Goal: Transaction & Acquisition: Purchase product/service

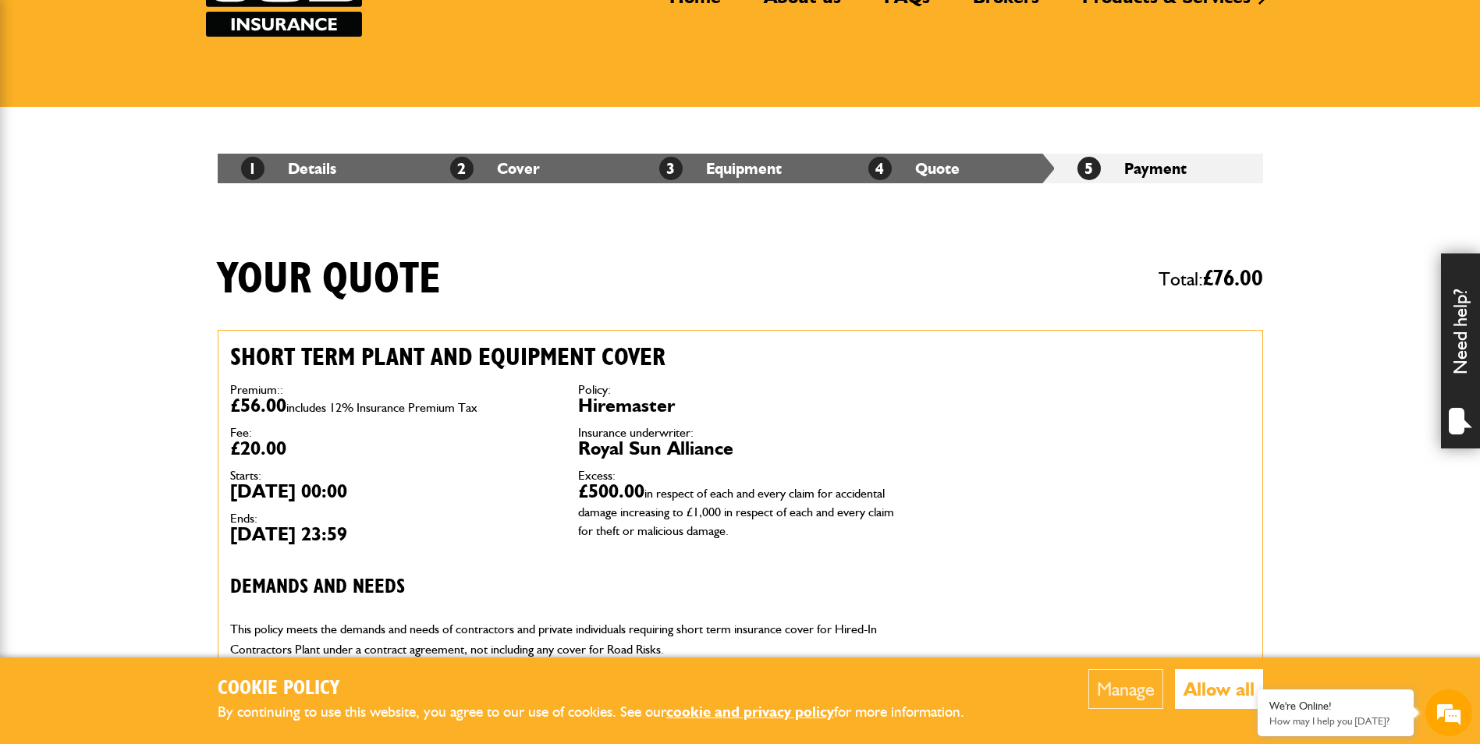
scroll to position [156, 0]
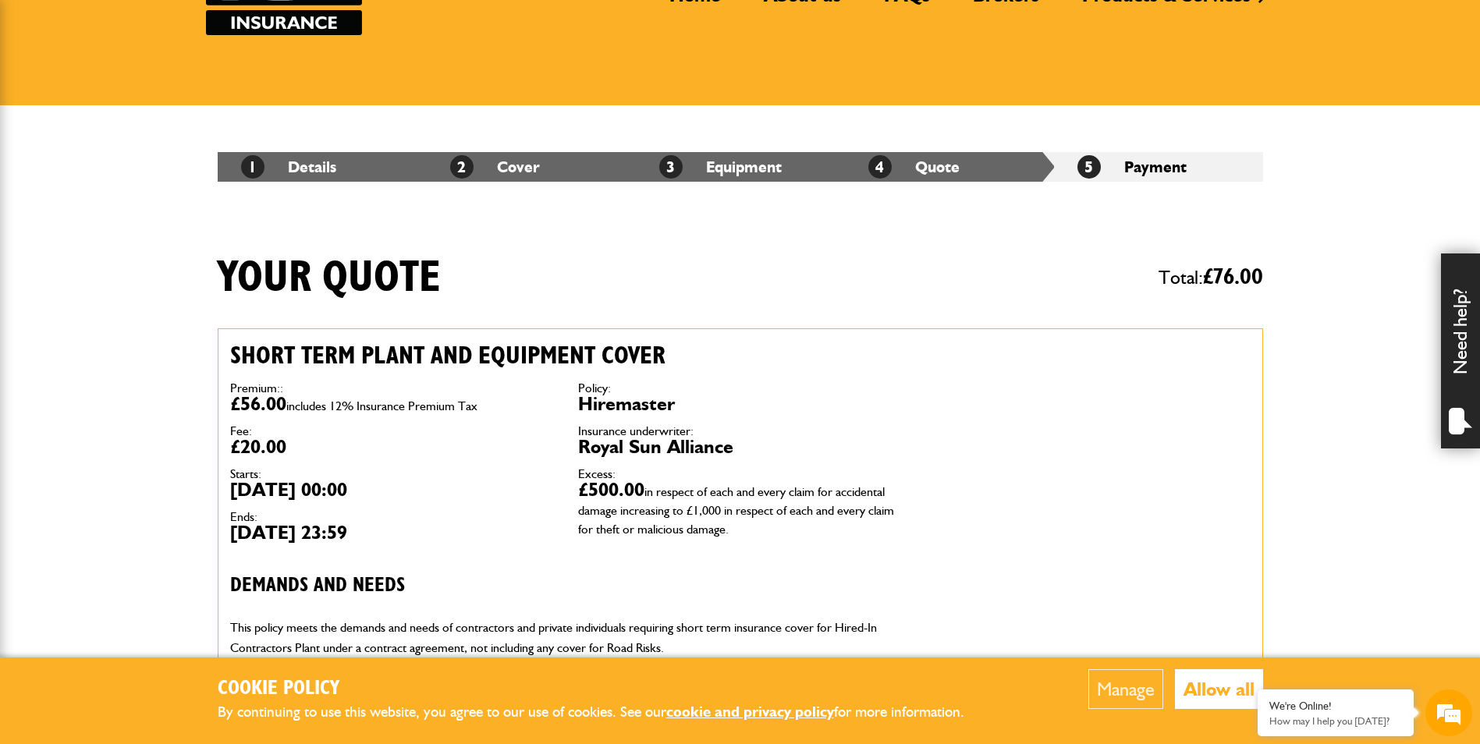
click at [1208, 686] on button "Allow all" at bounding box center [1219, 689] width 88 height 40
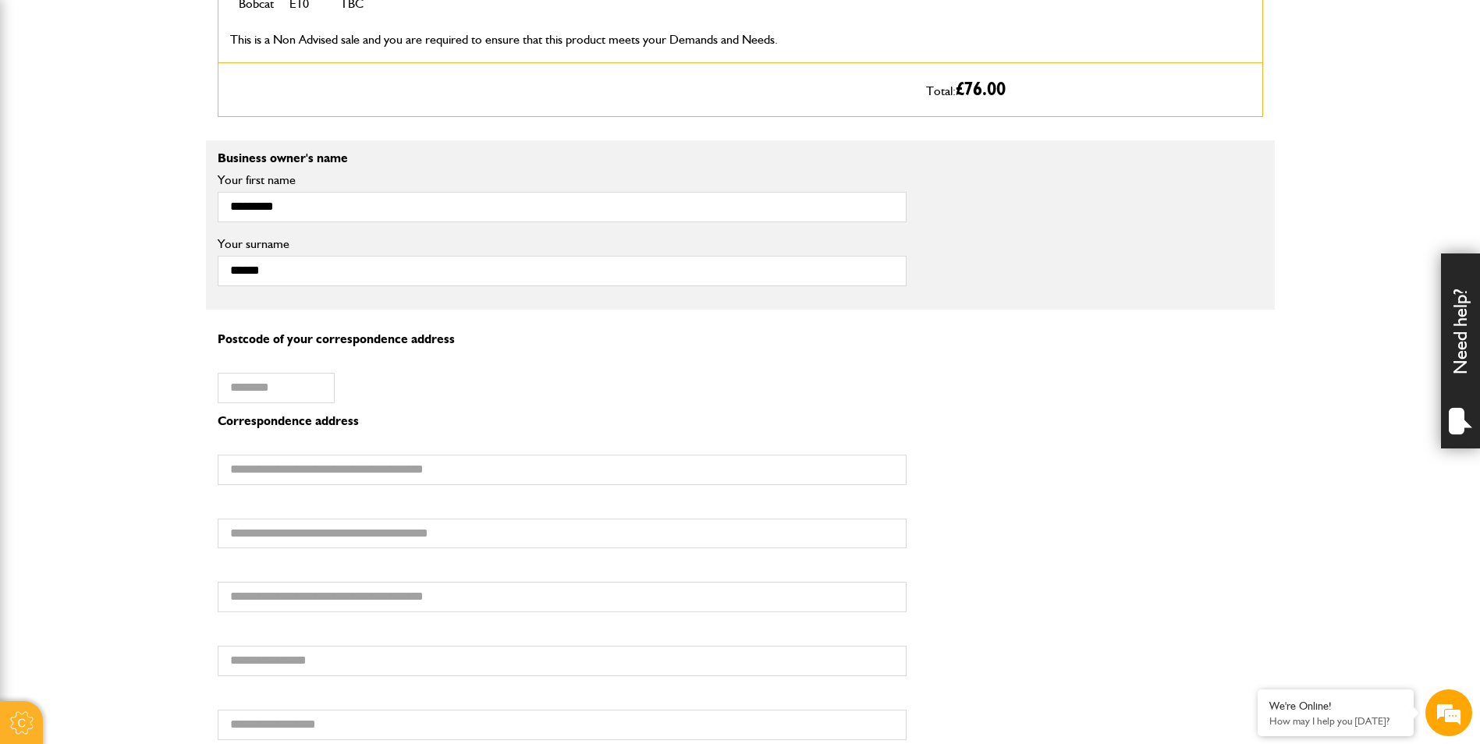
scroll to position [936, 0]
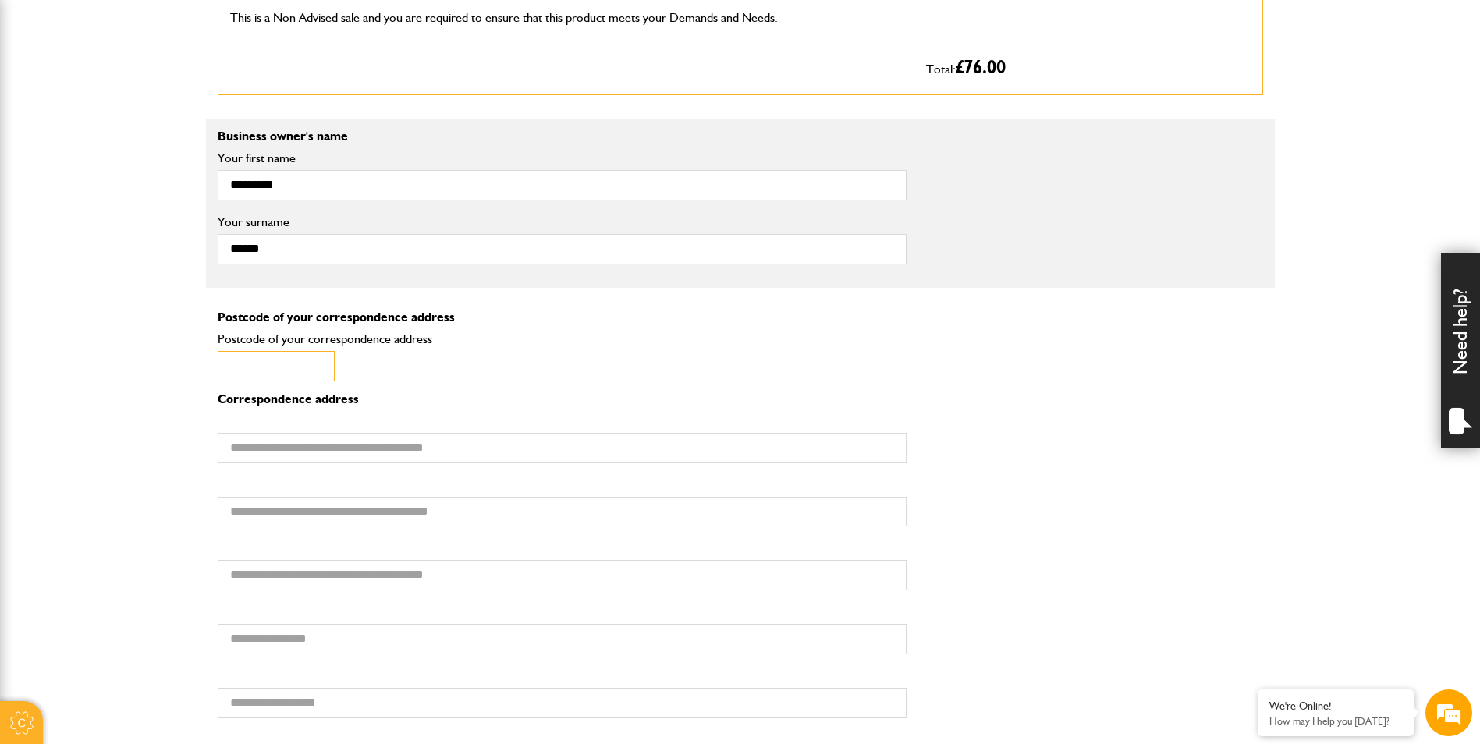
click at [282, 364] on input "Postcode of your correspondence address" at bounding box center [276, 366] width 117 height 30
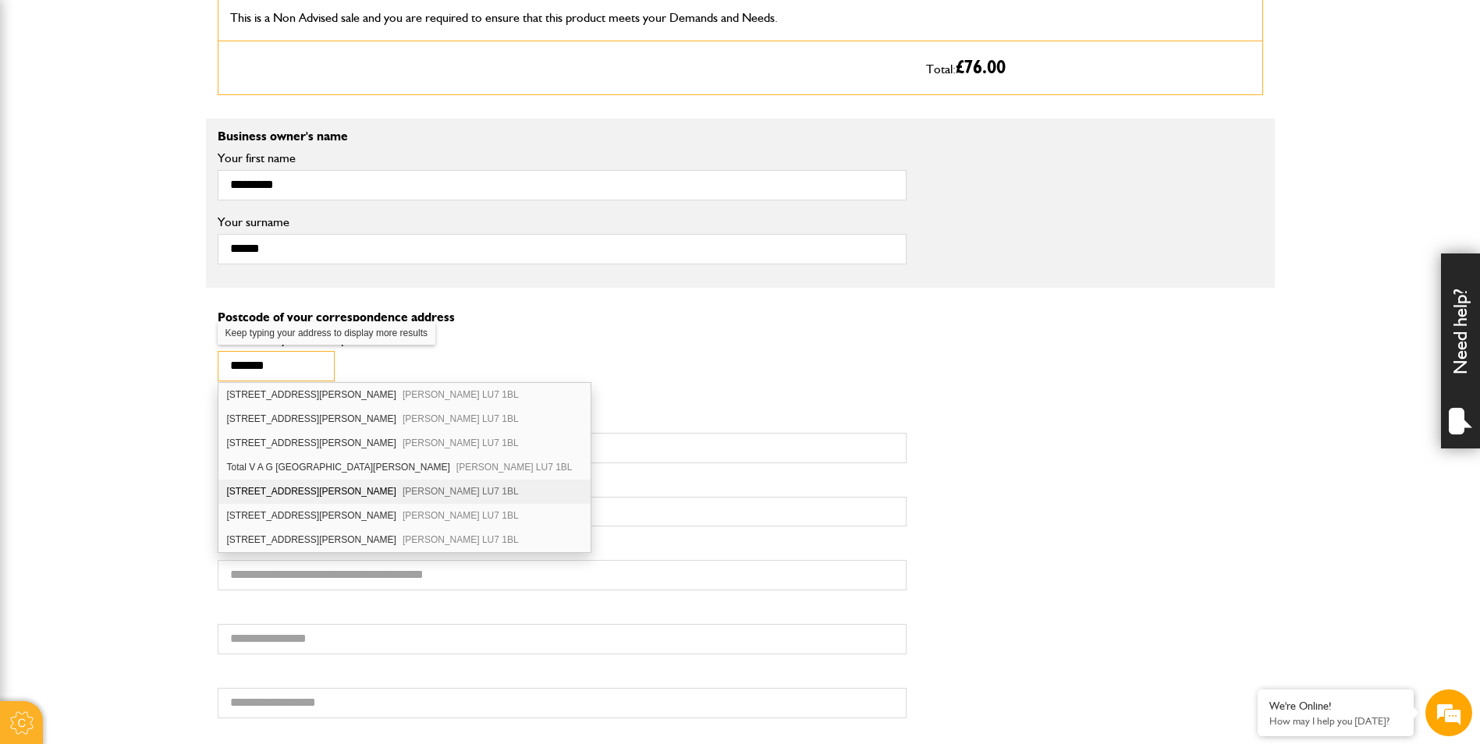
type input "*******"
click at [264, 488] on div "5 Baker Street Leighton Buzzard LU7 1BL" at bounding box center [404, 492] width 372 height 24
type input "**********"
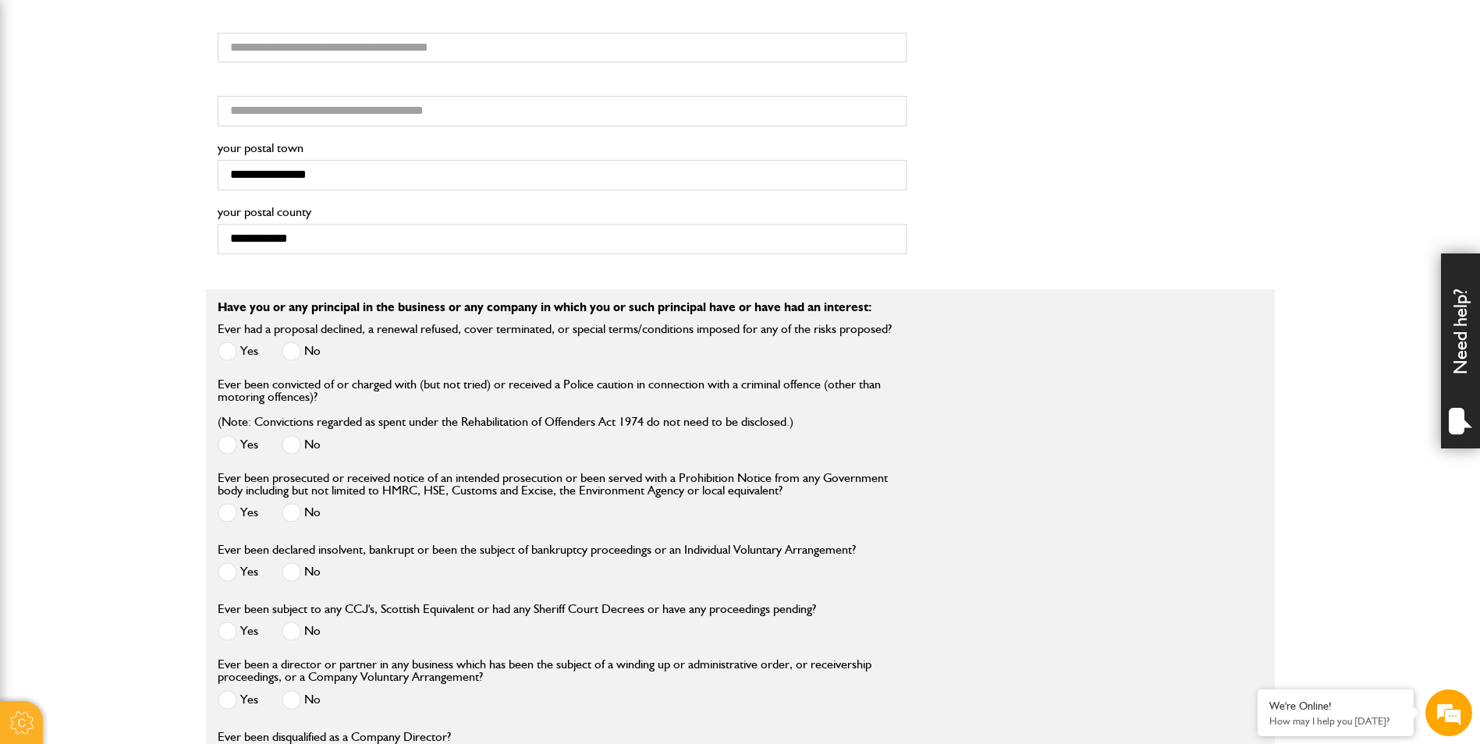
scroll to position [1404, 0]
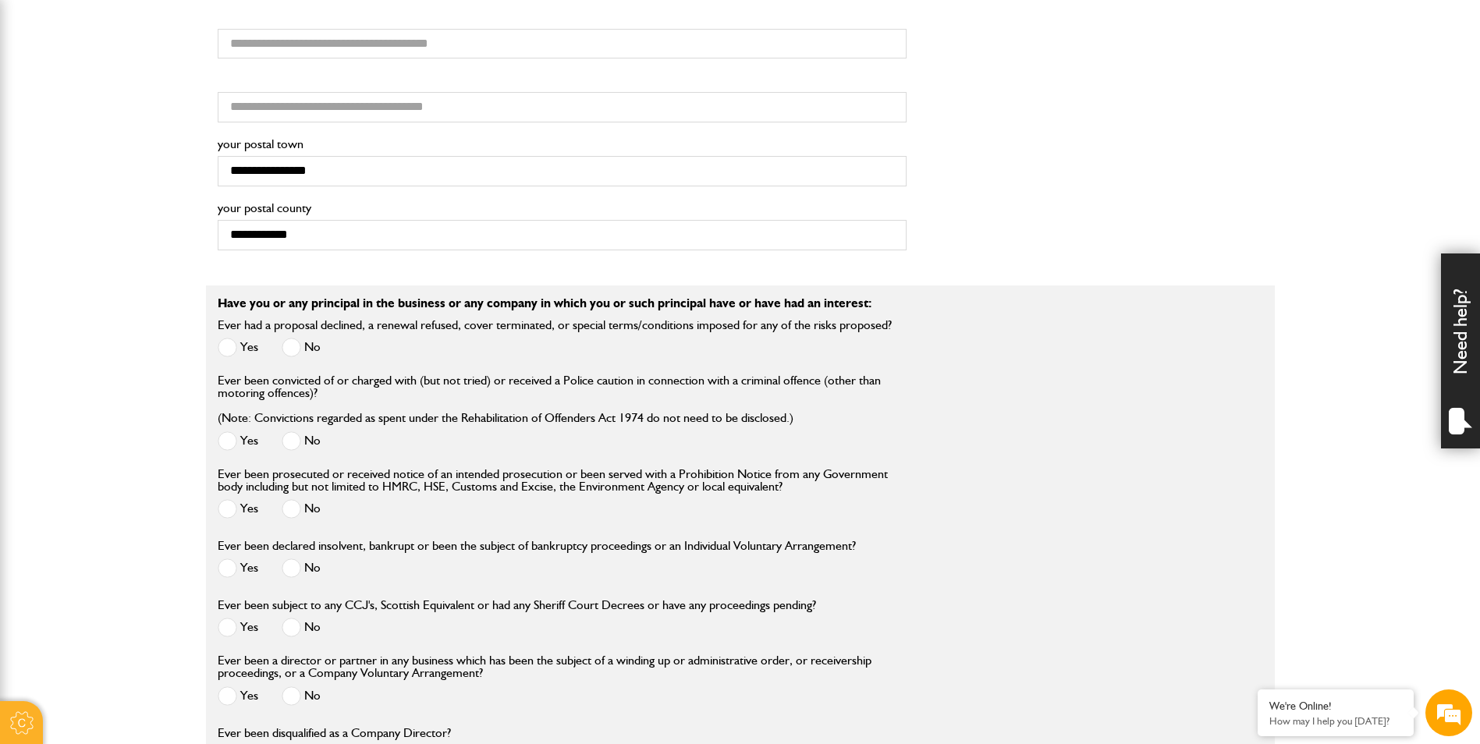
click at [293, 349] on span at bounding box center [292, 348] width 20 height 20
click at [303, 445] on label "No" at bounding box center [301, 441] width 39 height 20
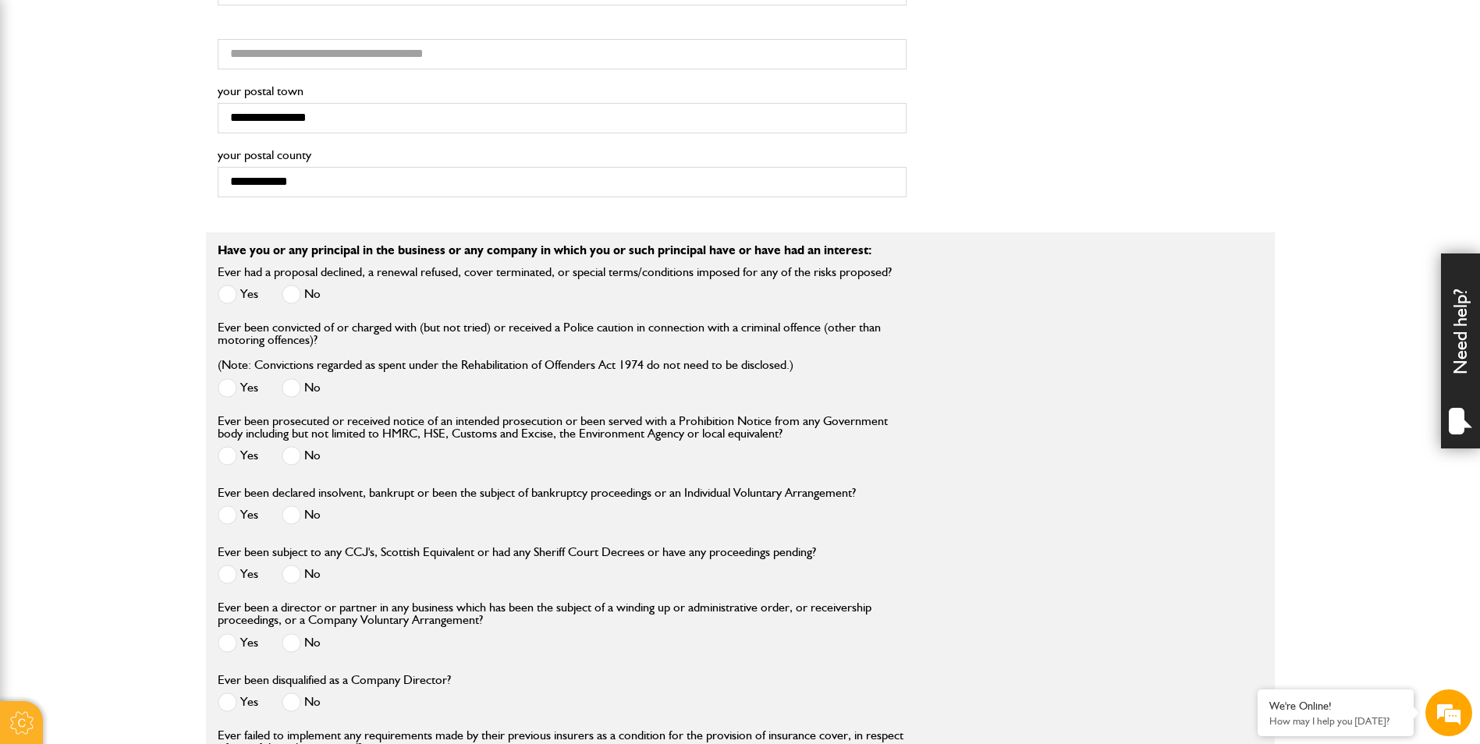
scroll to position [1482, 0]
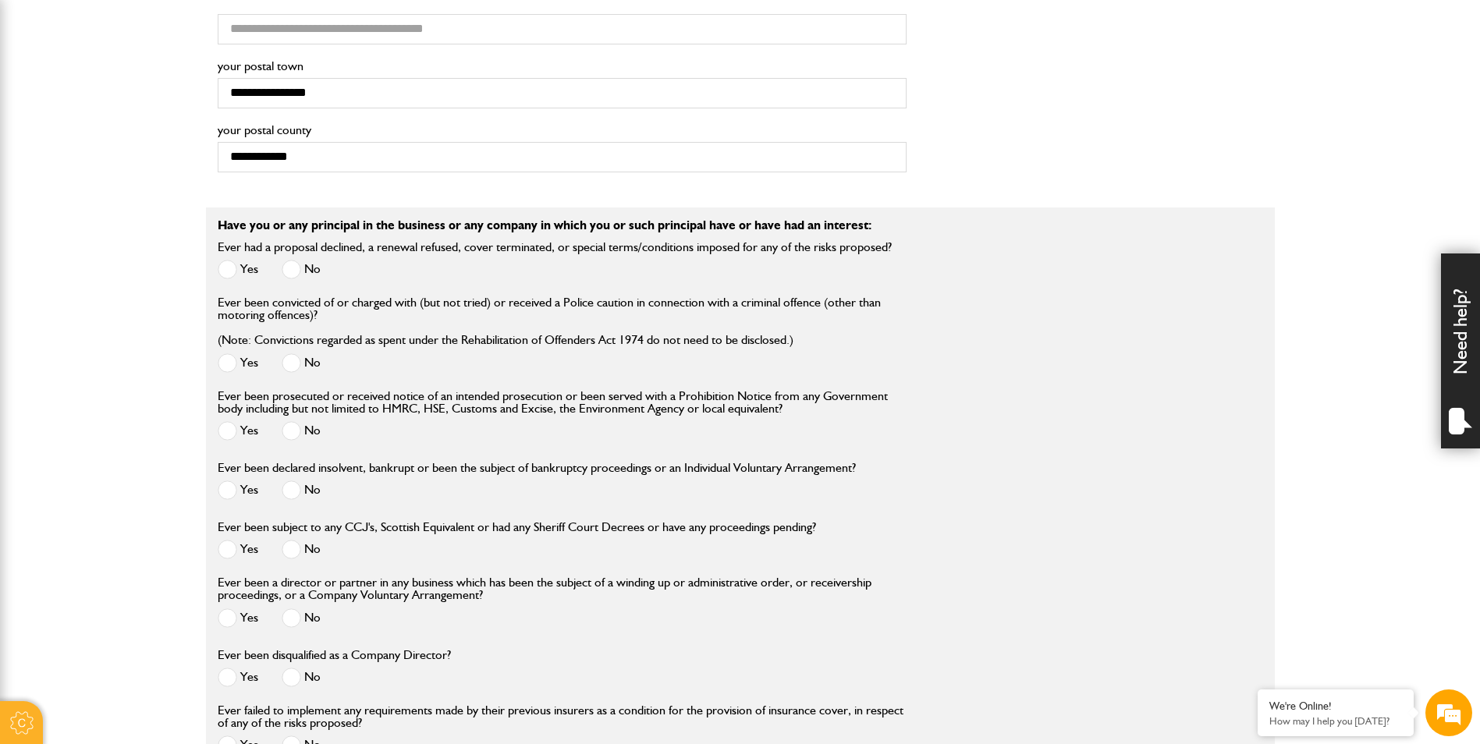
click at [290, 434] on span at bounding box center [292, 431] width 20 height 20
click at [296, 491] on span at bounding box center [292, 491] width 20 height 20
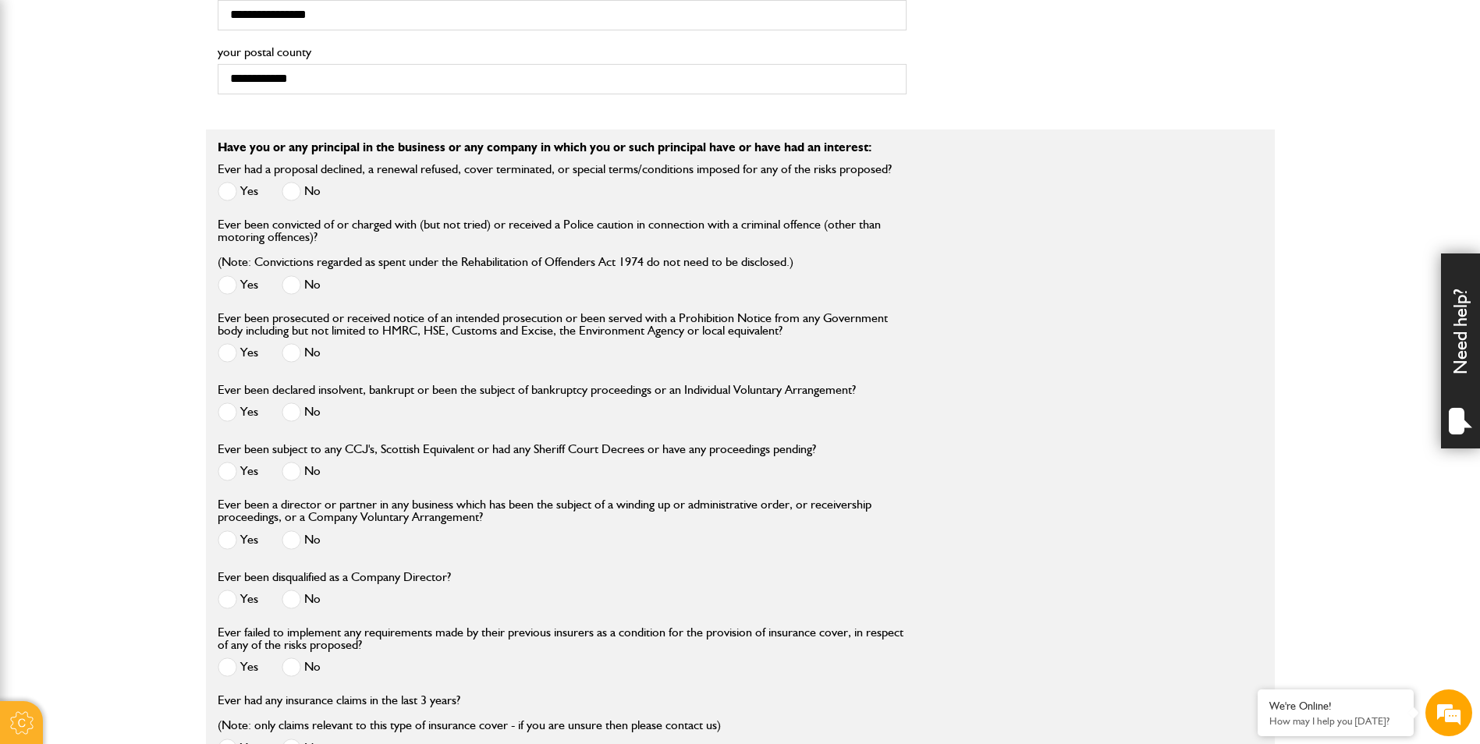
click at [294, 474] on span at bounding box center [292, 472] width 20 height 20
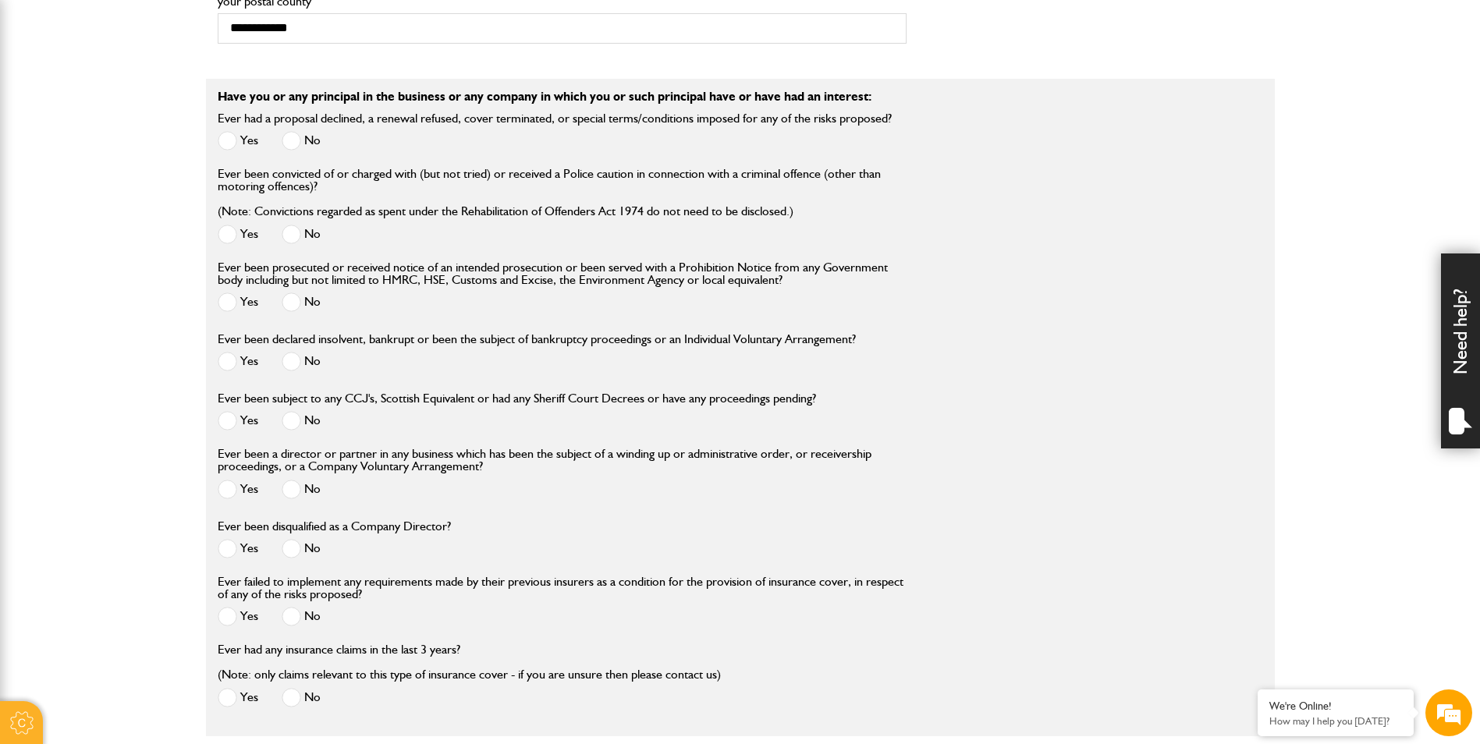
scroll to position [1638, 0]
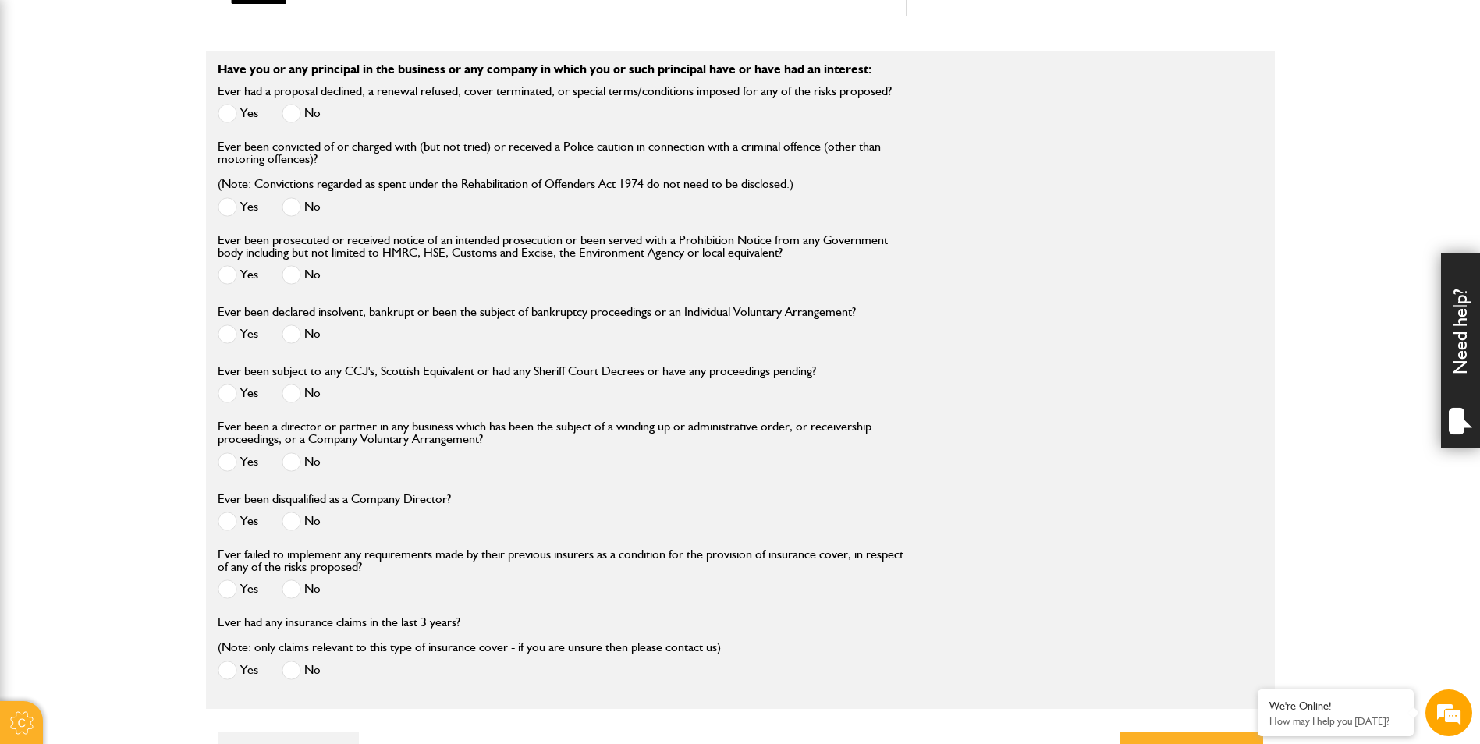
click at [294, 472] on span at bounding box center [292, 462] width 20 height 20
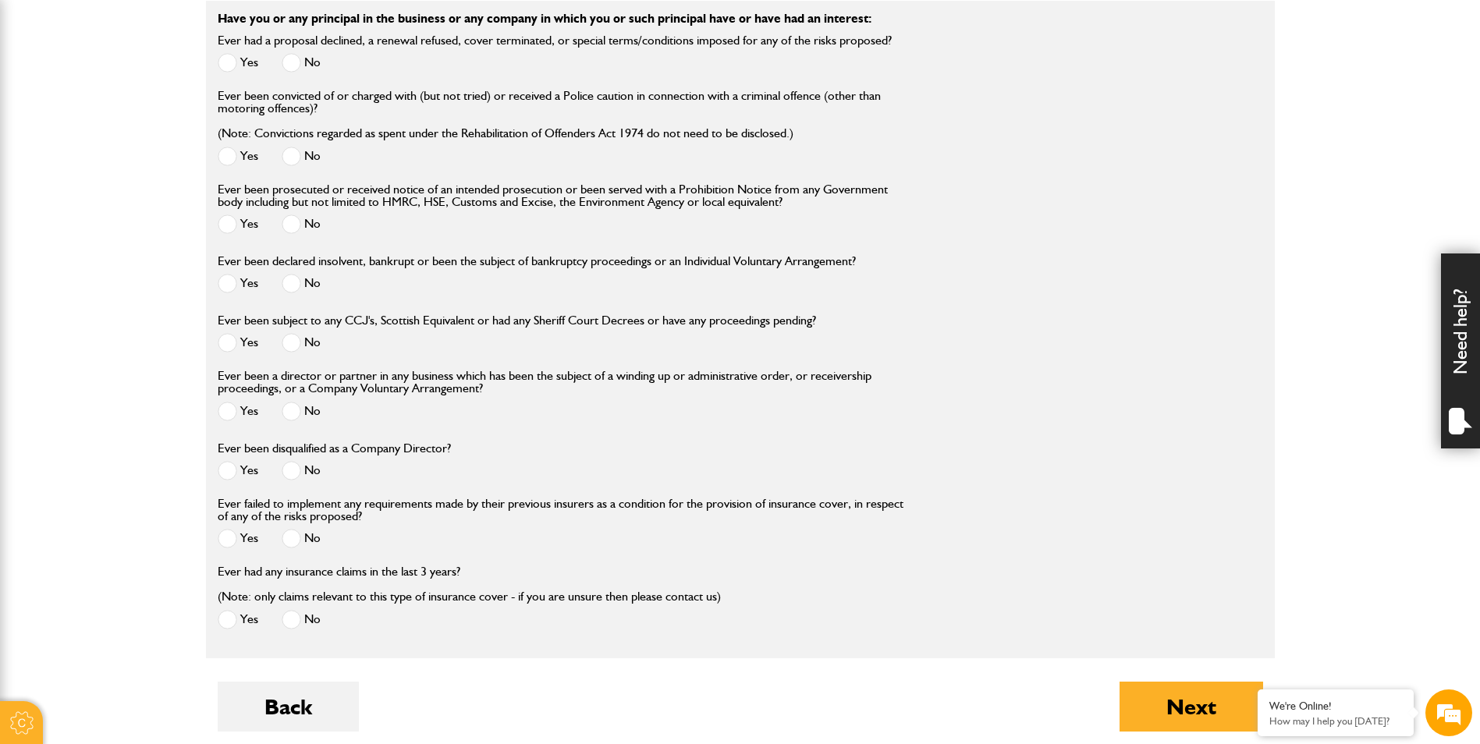
scroll to position [1716, 0]
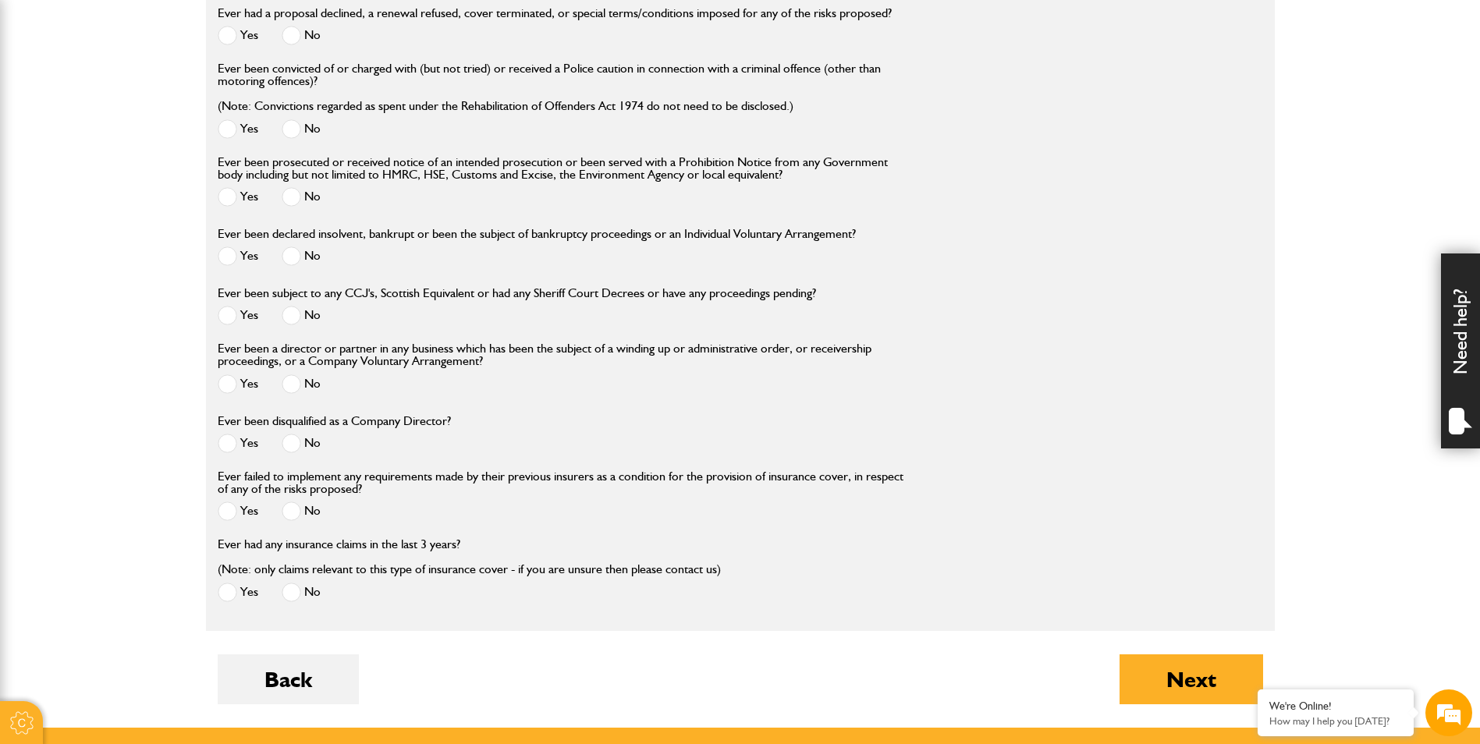
click at [297, 448] on span at bounding box center [292, 444] width 20 height 20
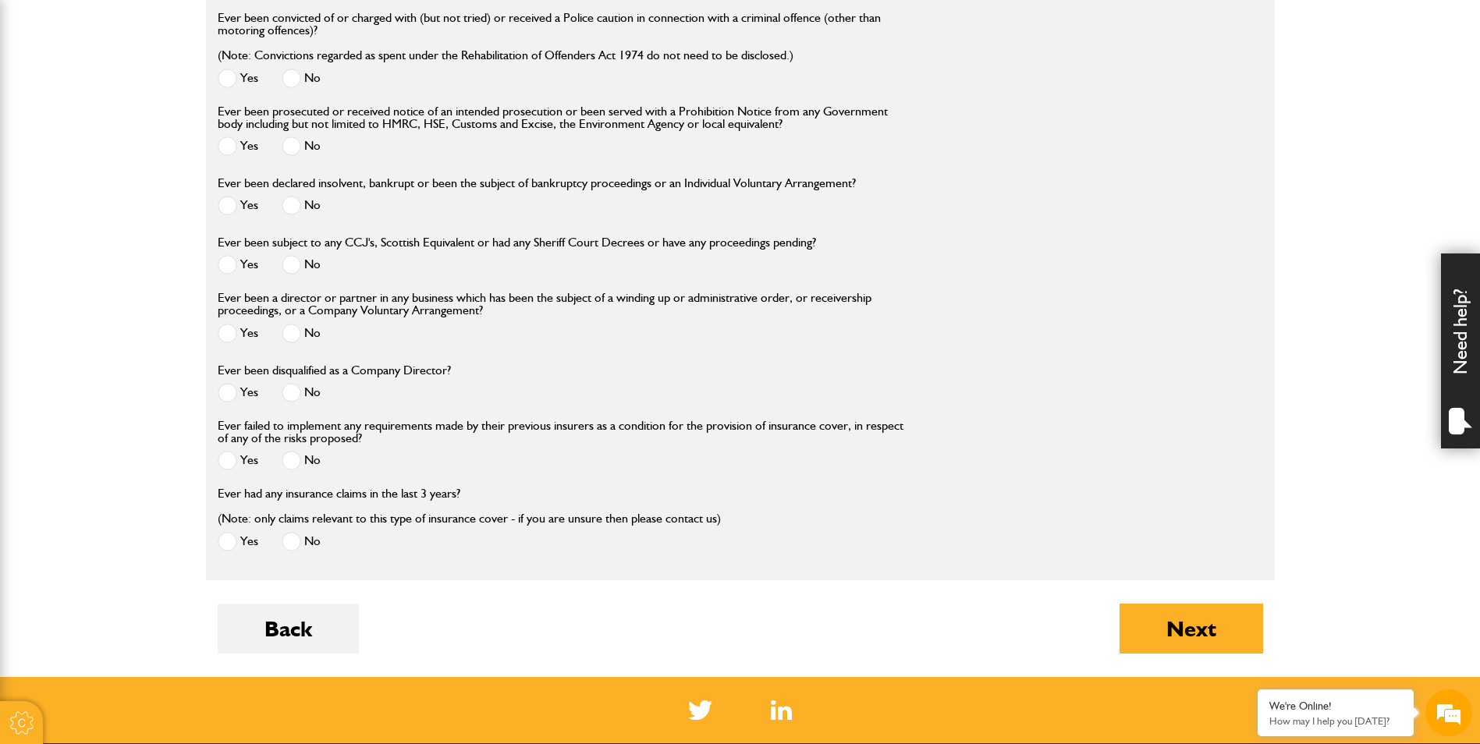
scroll to position [1794, 0]
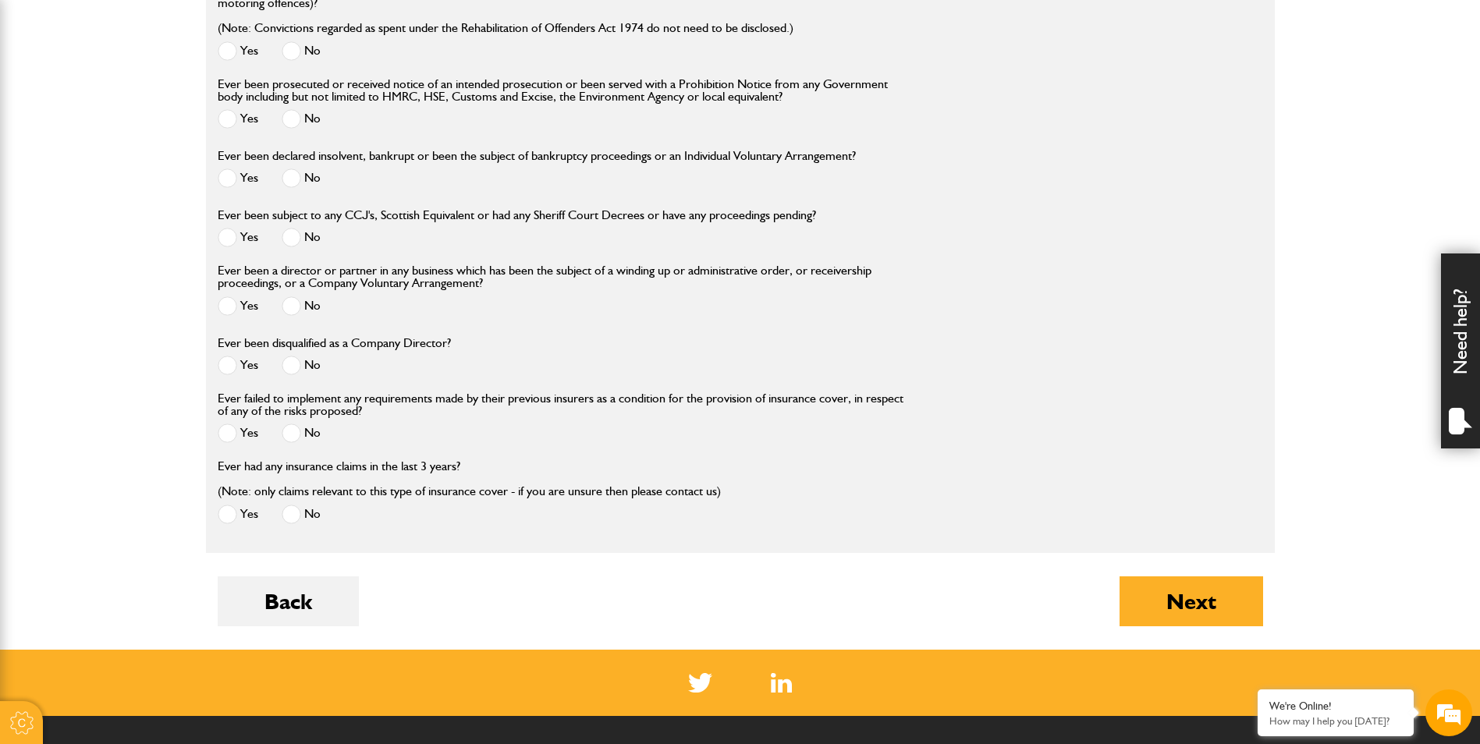
click at [300, 435] on span at bounding box center [292, 434] width 20 height 20
click at [300, 515] on span at bounding box center [292, 515] width 20 height 20
click at [1184, 601] on button "Next" at bounding box center [1191, 601] width 144 height 50
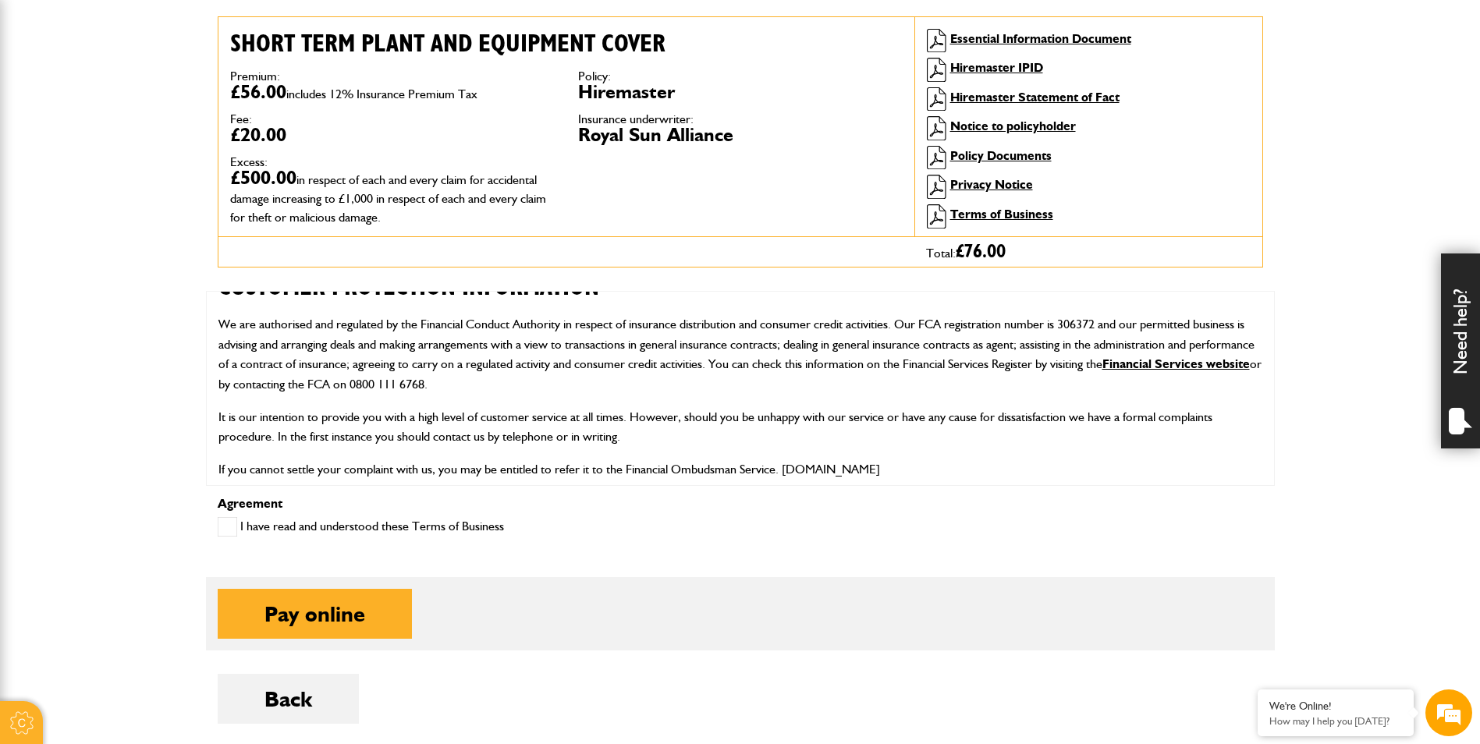
click at [231, 526] on span at bounding box center [228, 527] width 20 height 20
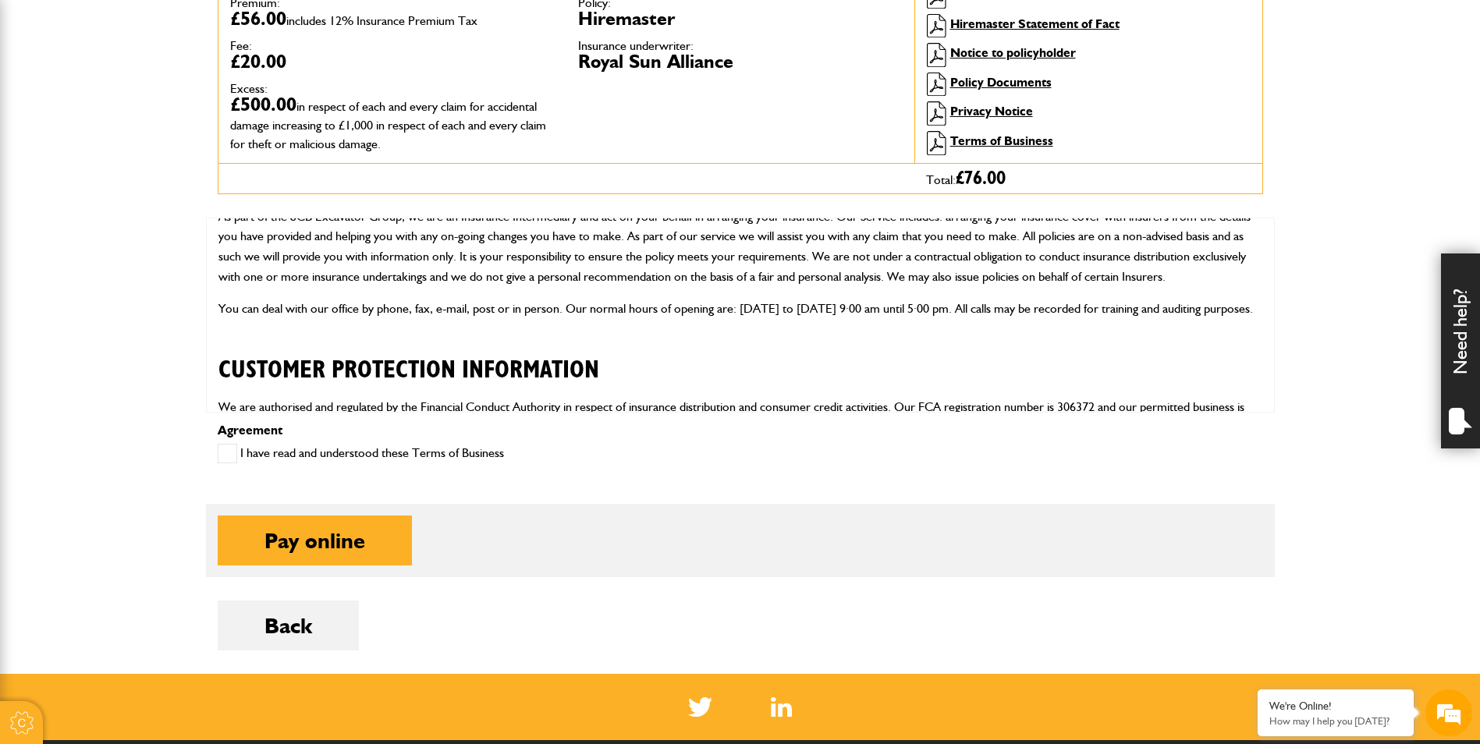
scroll to position [702, 0]
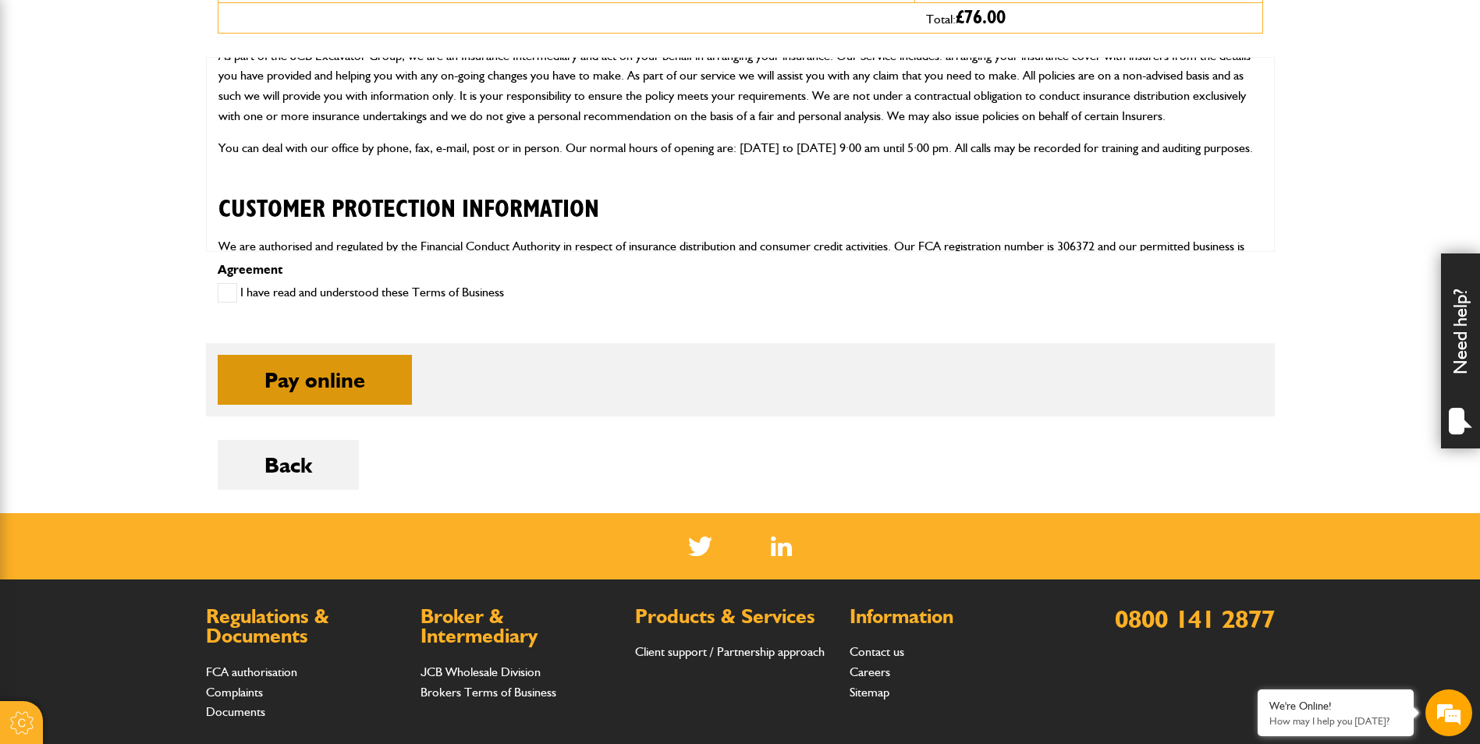
click at [304, 372] on button "Pay online" at bounding box center [315, 380] width 194 height 50
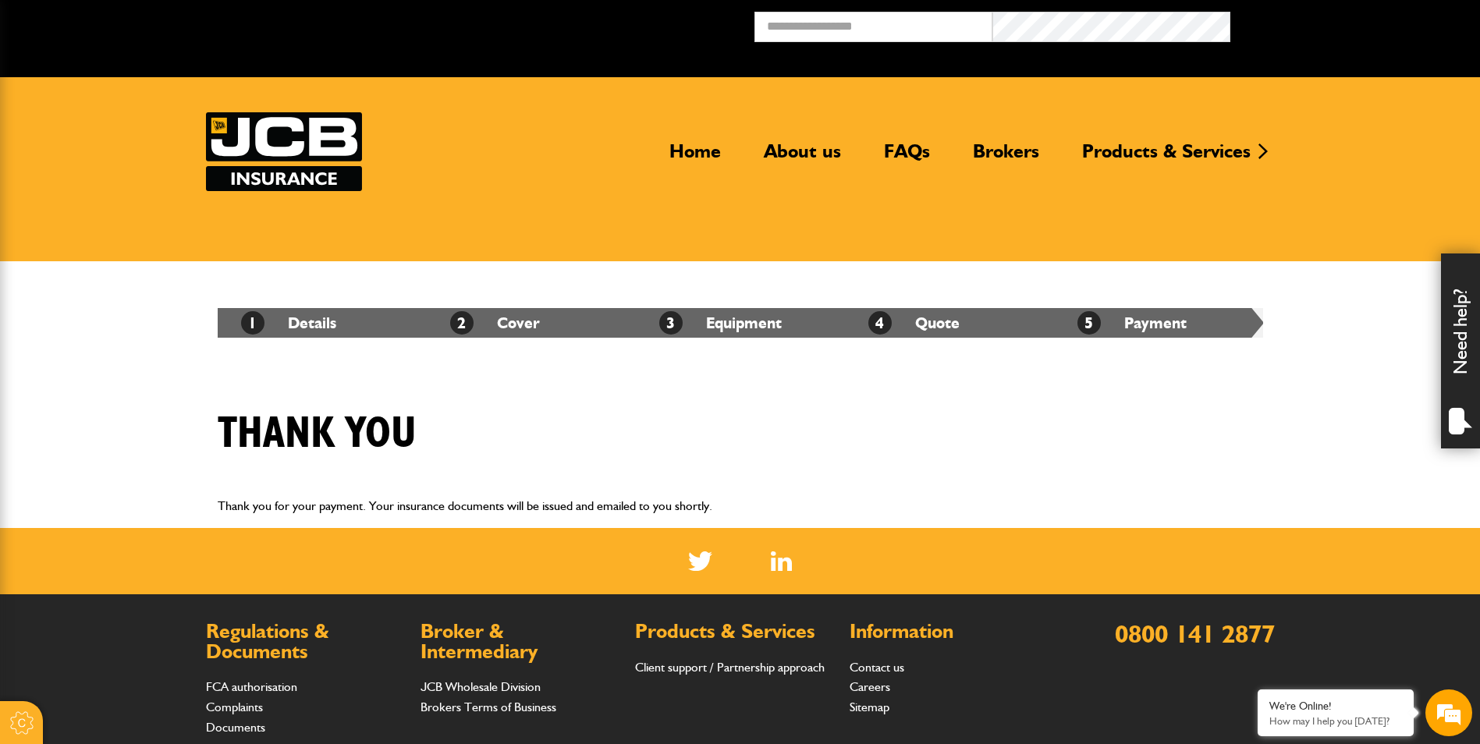
scroll to position [78, 0]
